Goal: Obtain resource: Download file/media

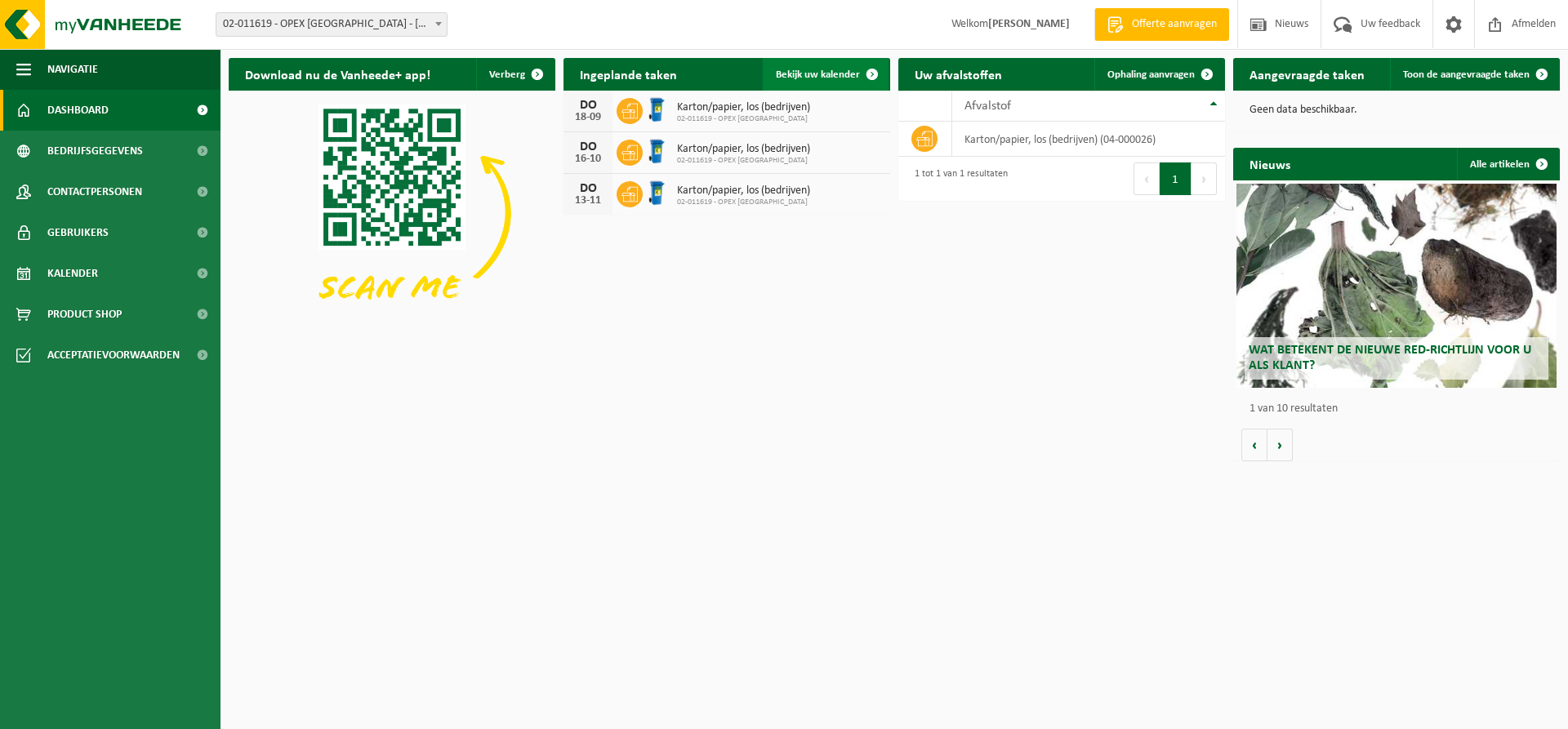
click at [815, 76] on span "Bekijk uw kalender" at bounding box center [818, 74] width 84 height 11
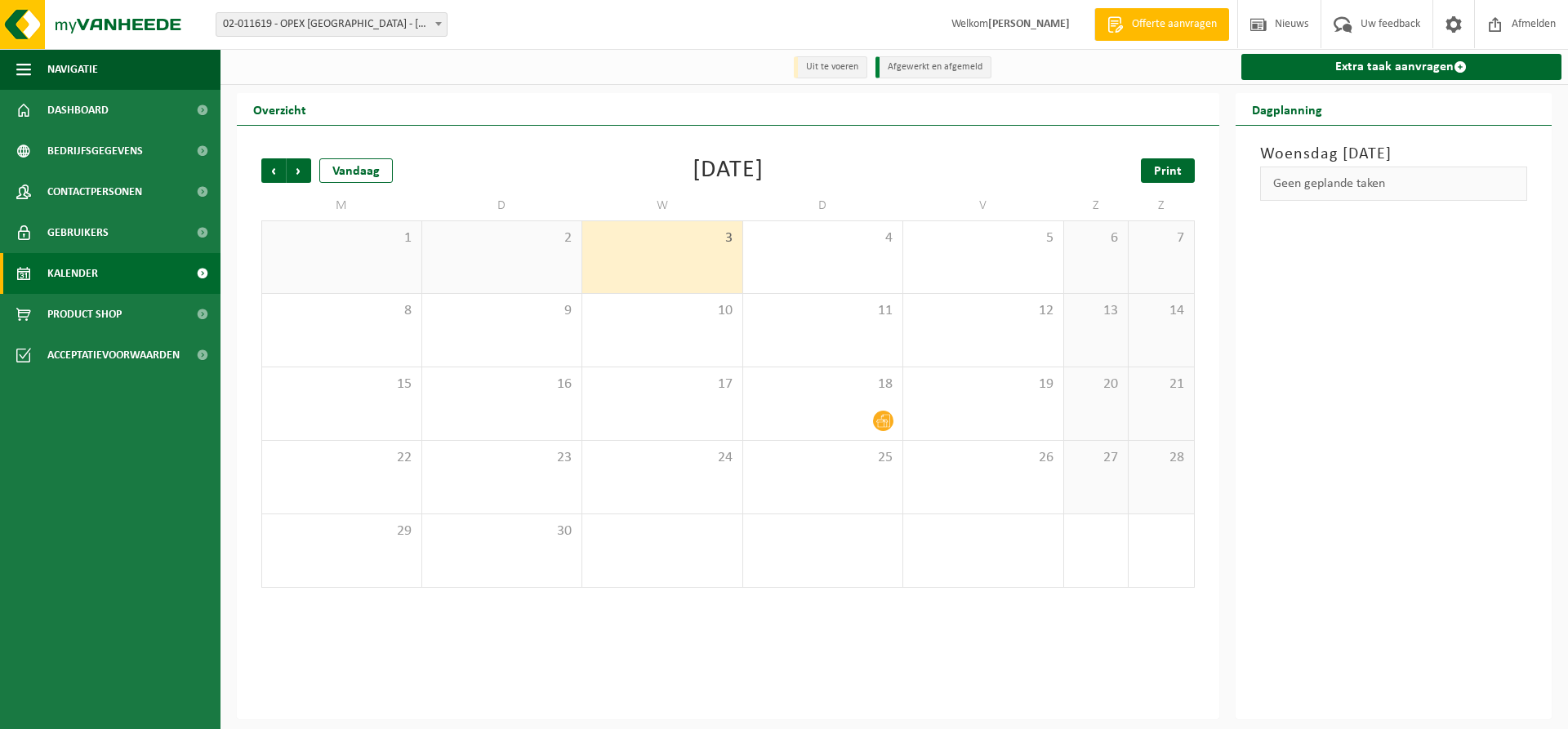
click at [1174, 175] on span "Print" at bounding box center [1167, 171] width 28 height 13
click at [297, 174] on span "Volgende" at bounding box center [299, 170] width 24 height 24
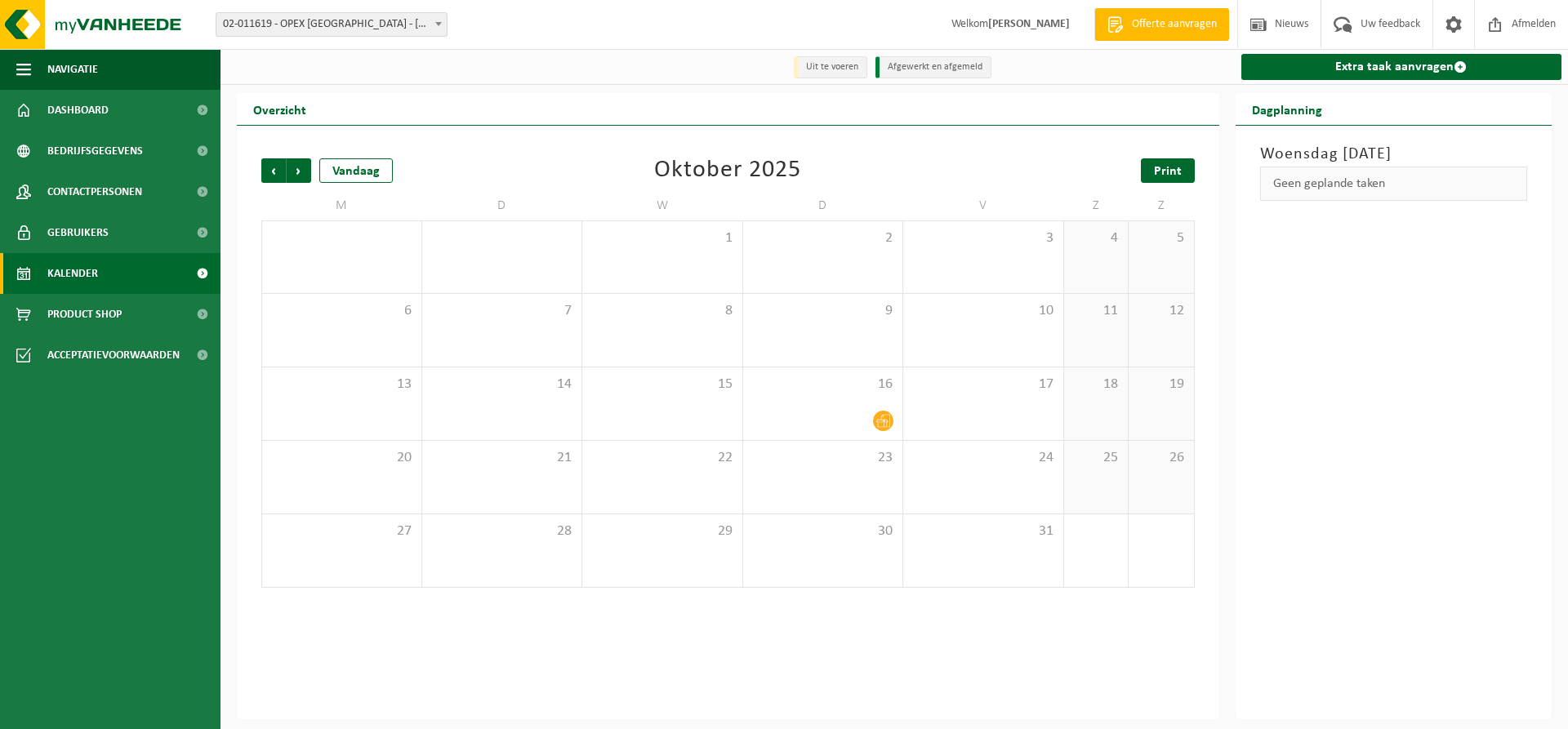
click at [1164, 169] on span "Print" at bounding box center [1167, 171] width 28 height 13
click at [295, 169] on span "Volgende" at bounding box center [299, 170] width 24 height 24
click at [271, 174] on span "Vorige" at bounding box center [273, 170] width 24 height 24
click at [1164, 172] on span "Print" at bounding box center [1167, 171] width 28 height 13
